Goal: Transaction & Acquisition: Purchase product/service

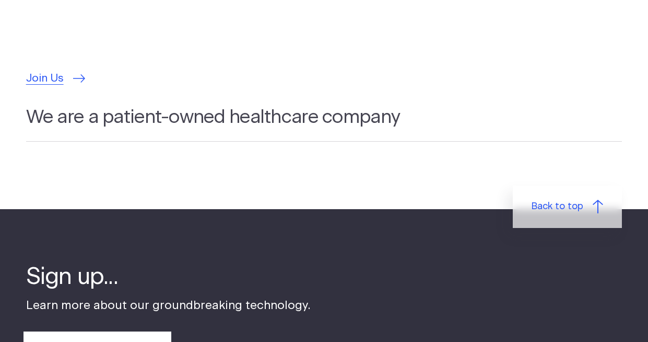
scroll to position [3362, 0]
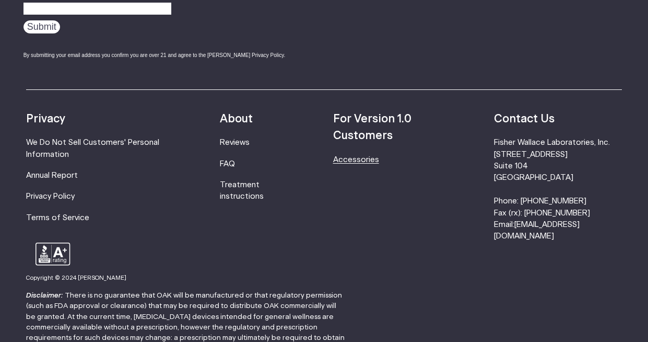
click at [354, 156] on link "Accessories" at bounding box center [356, 160] width 46 height 8
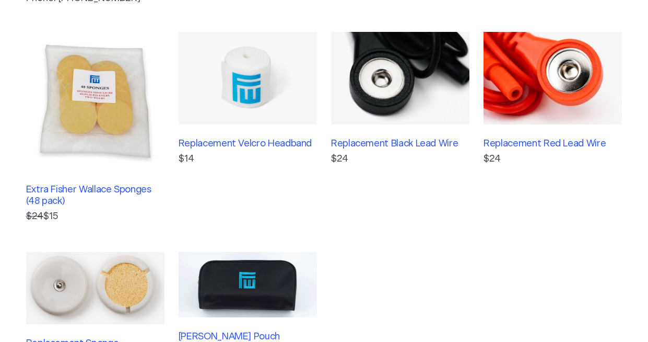
scroll to position [236, 0]
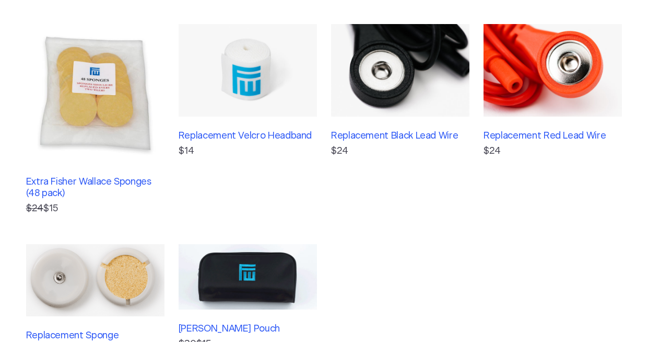
click at [104, 86] on img at bounding box center [95, 93] width 138 height 138
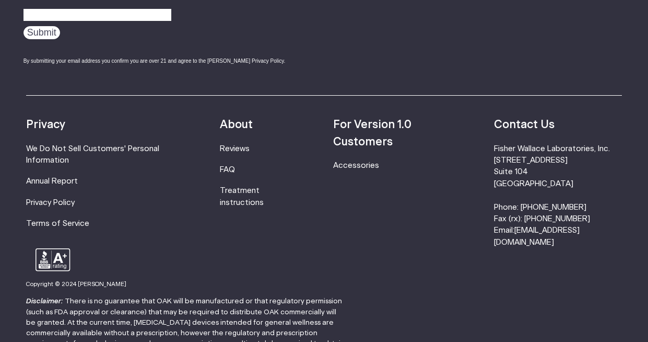
scroll to position [662, 0]
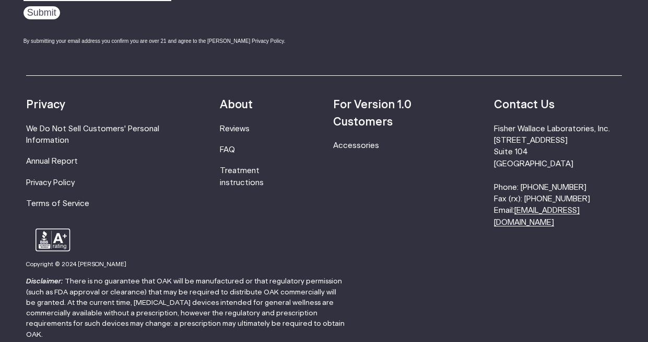
click at [548, 224] on link "[EMAIL_ADDRESS][DOMAIN_NAME]" at bounding box center [537, 215] width 86 height 19
